Goal: Check status

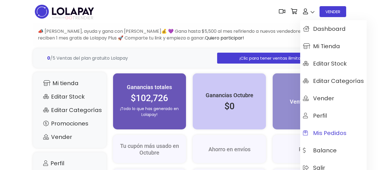
click at [329, 131] on span "Mis pedidos" at bounding box center [324, 133] width 43 height 6
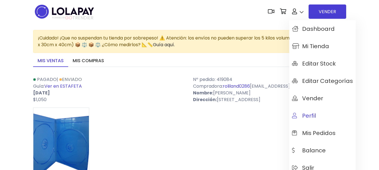
scroll to position [56, 0]
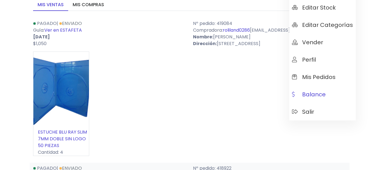
click at [308, 94] on span "Balance" at bounding box center [309, 94] width 34 height 6
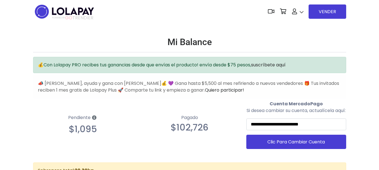
click at [82, 75] on div "📣 [PERSON_NAME], ayuda y gana con [PERSON_NAME]💰 💜 Gana hasta $5,500 al mes ref…" at bounding box center [189, 86] width 313 height 23
